Goal: Navigation & Orientation: Find specific page/section

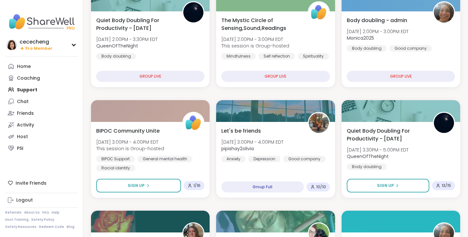
scroll to position [220, 0]
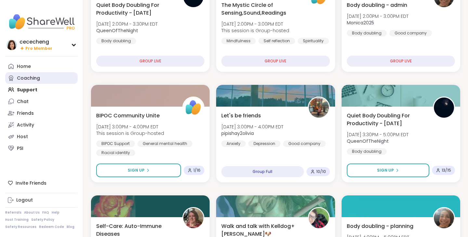
click at [40, 75] on link "Coaching" at bounding box center [41, 78] width 72 height 12
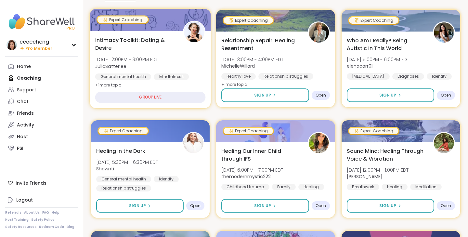
scroll to position [145, 0]
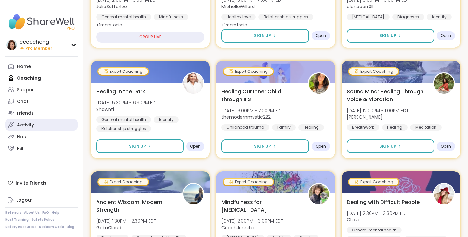
click at [55, 122] on link "Activity" at bounding box center [41, 125] width 72 height 12
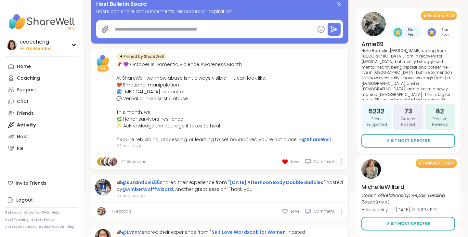
scroll to position [71, 0]
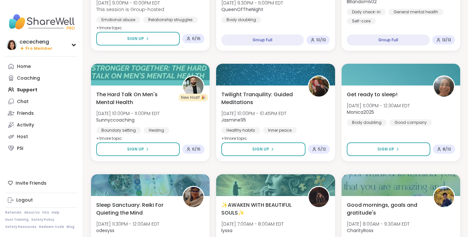
scroll to position [1185, 0]
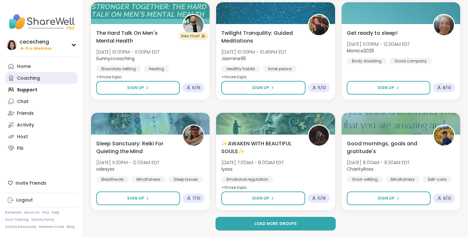
click at [38, 78] on div "Coaching" at bounding box center [28, 78] width 23 height 6
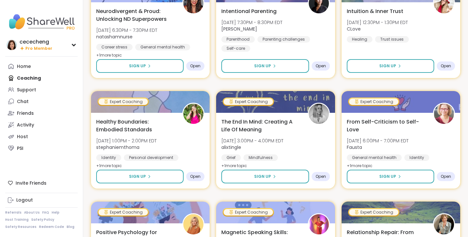
scroll to position [655, 0]
